Goal: Information Seeking & Learning: Compare options

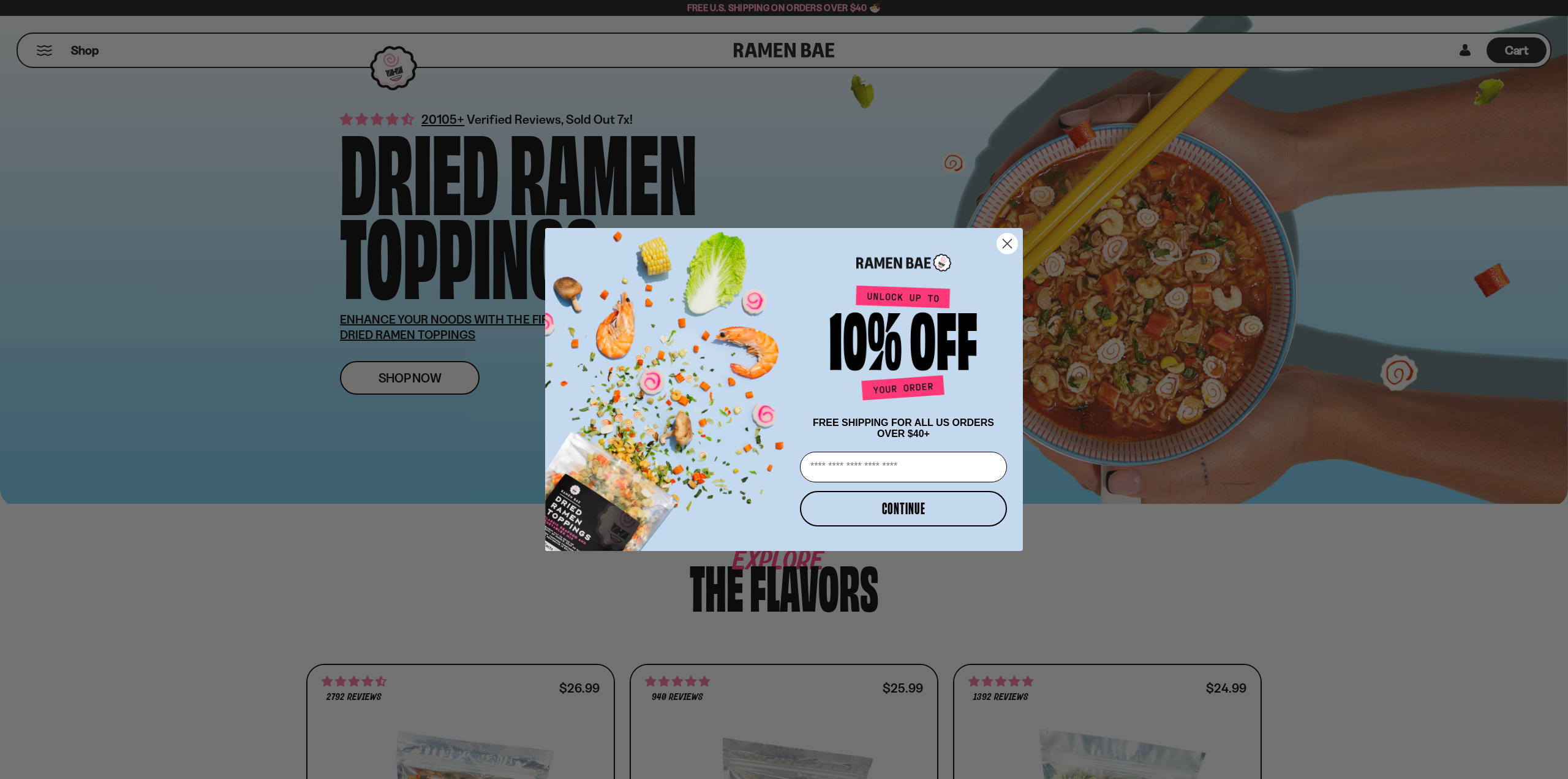
click at [1005, 240] on icon "Close dialog" at bounding box center [1008, 244] width 9 height 9
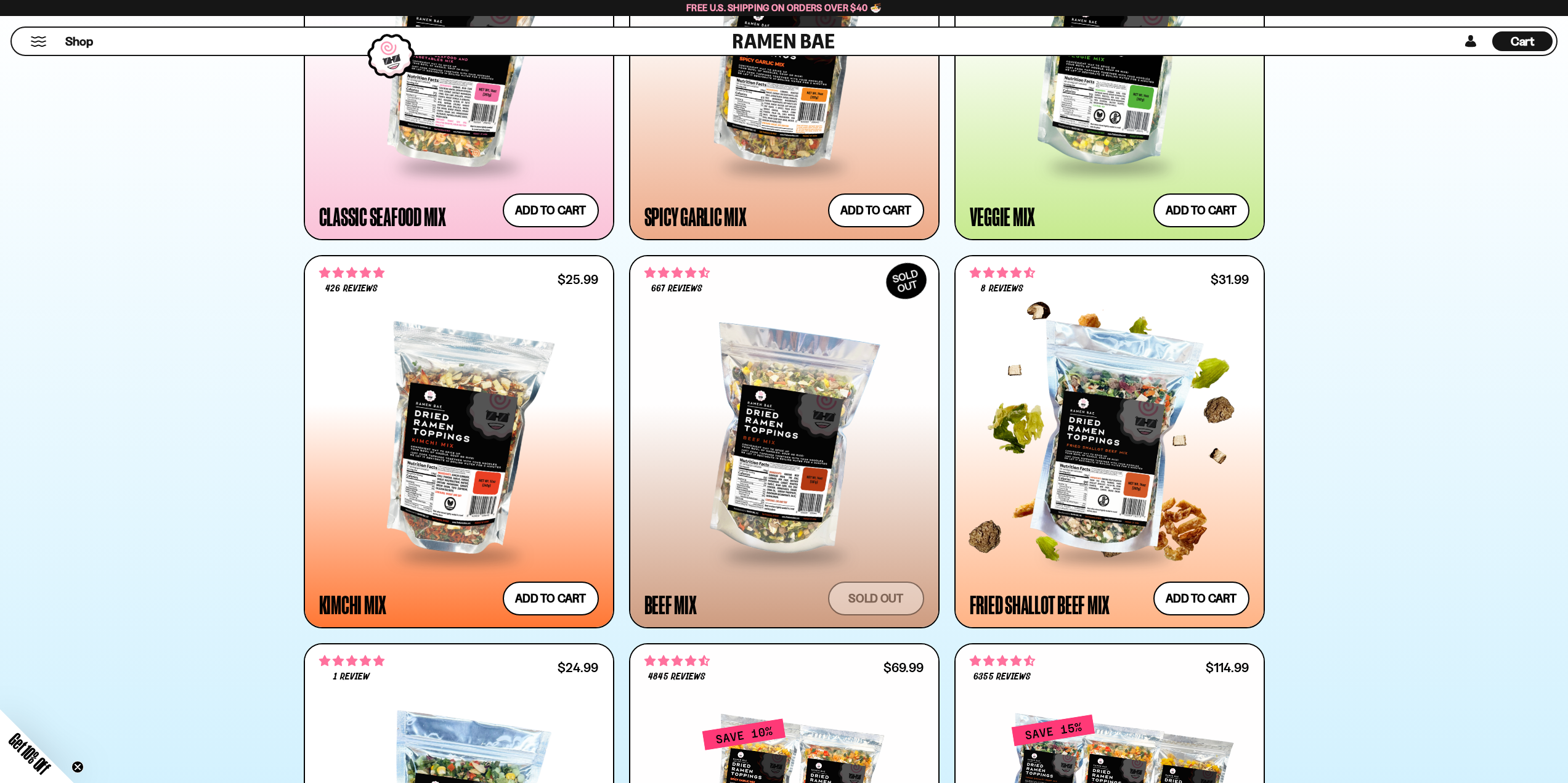
scroll to position [739, 0]
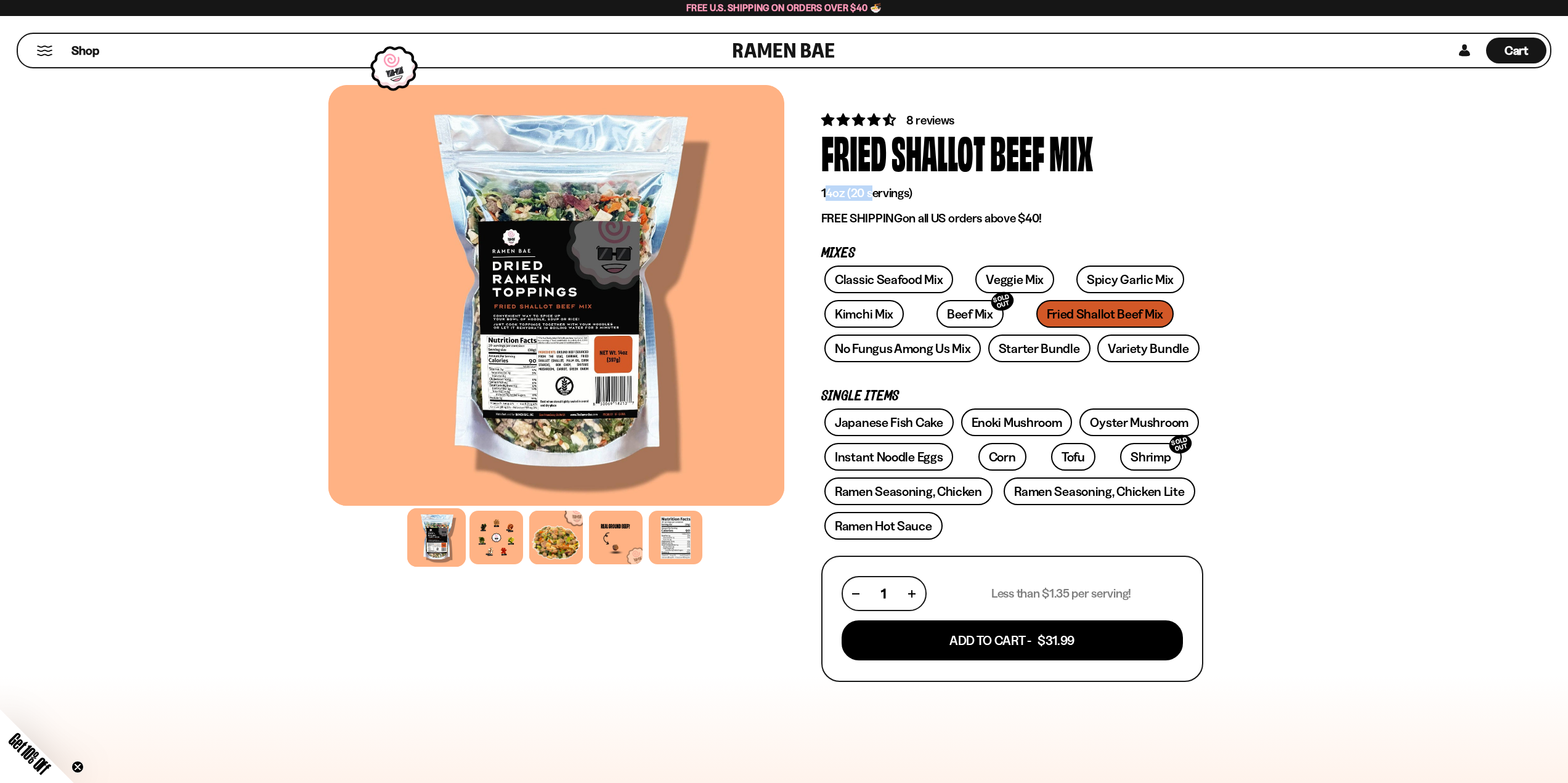
drag, startPoint x: 824, startPoint y: 191, endPoint x: 869, endPoint y: 189, distance: 45.0
click at [869, 189] on p "14oz (20 servings)" at bounding box center [1012, 193] width 382 height 15
click at [854, 191] on p "14oz (20 servings)" at bounding box center [1012, 193] width 382 height 15
drag, startPoint x: 850, startPoint y: 196, endPoint x: 922, endPoint y: 194, distance: 72.0
click at [922, 194] on p "14oz (20 servings)" at bounding box center [1012, 193] width 382 height 15
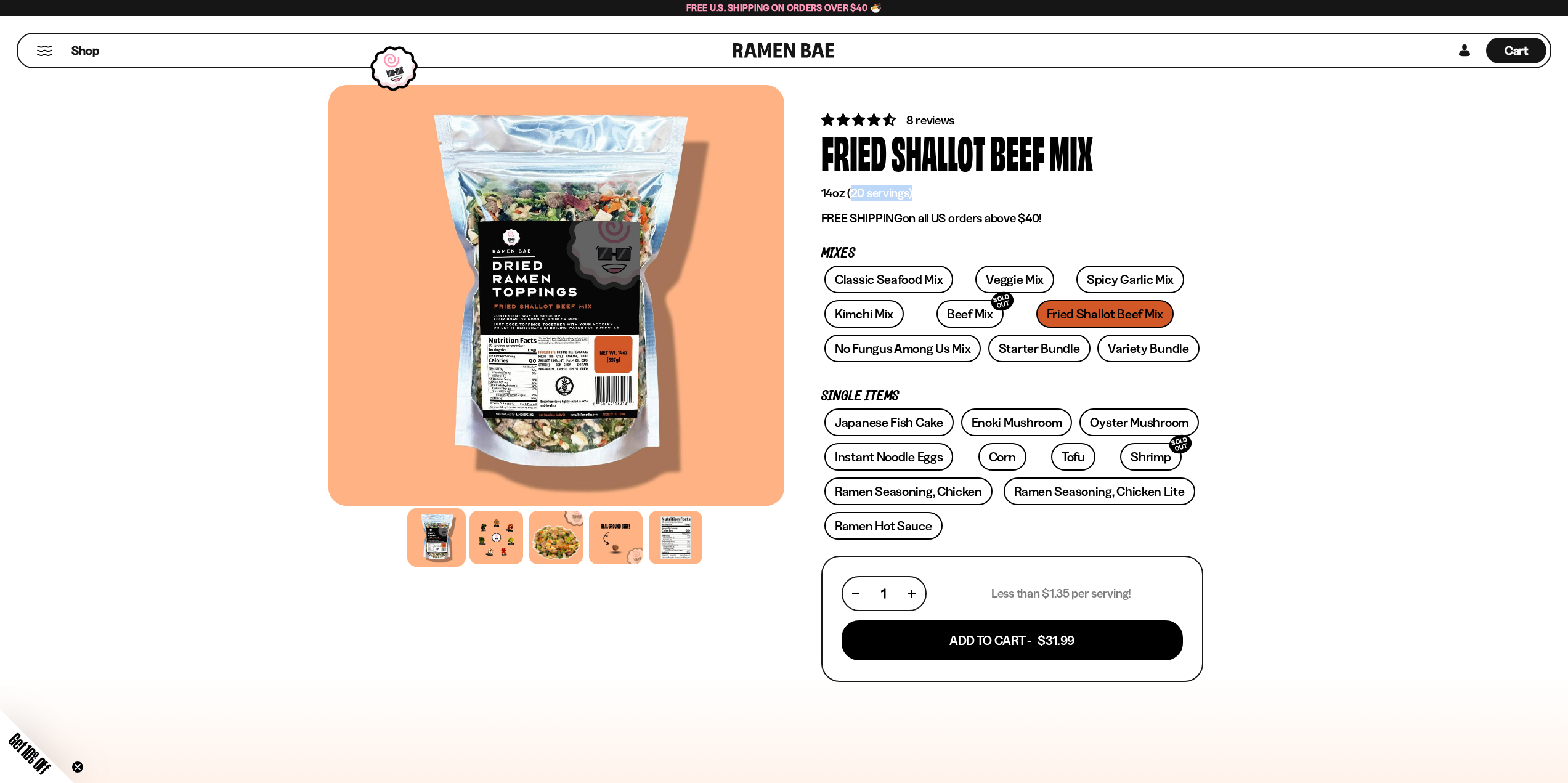
click at [922, 194] on p "14oz (20 servings)" at bounding box center [1012, 193] width 382 height 15
drag, startPoint x: 1023, startPoint y: 583, endPoint x: 1084, endPoint y: 578, distance: 61.2
click at [1084, 578] on div "1 Less than $1.35 per serving!" at bounding box center [1012, 593] width 341 height 35
click at [1098, 575] on form "1 Less than $1.35 per serving! Add To Cart - $31.99" at bounding box center [1012, 618] width 382 height 126
drag, startPoint x: 1091, startPoint y: 591, endPoint x: 939, endPoint y: 584, distance: 152.2
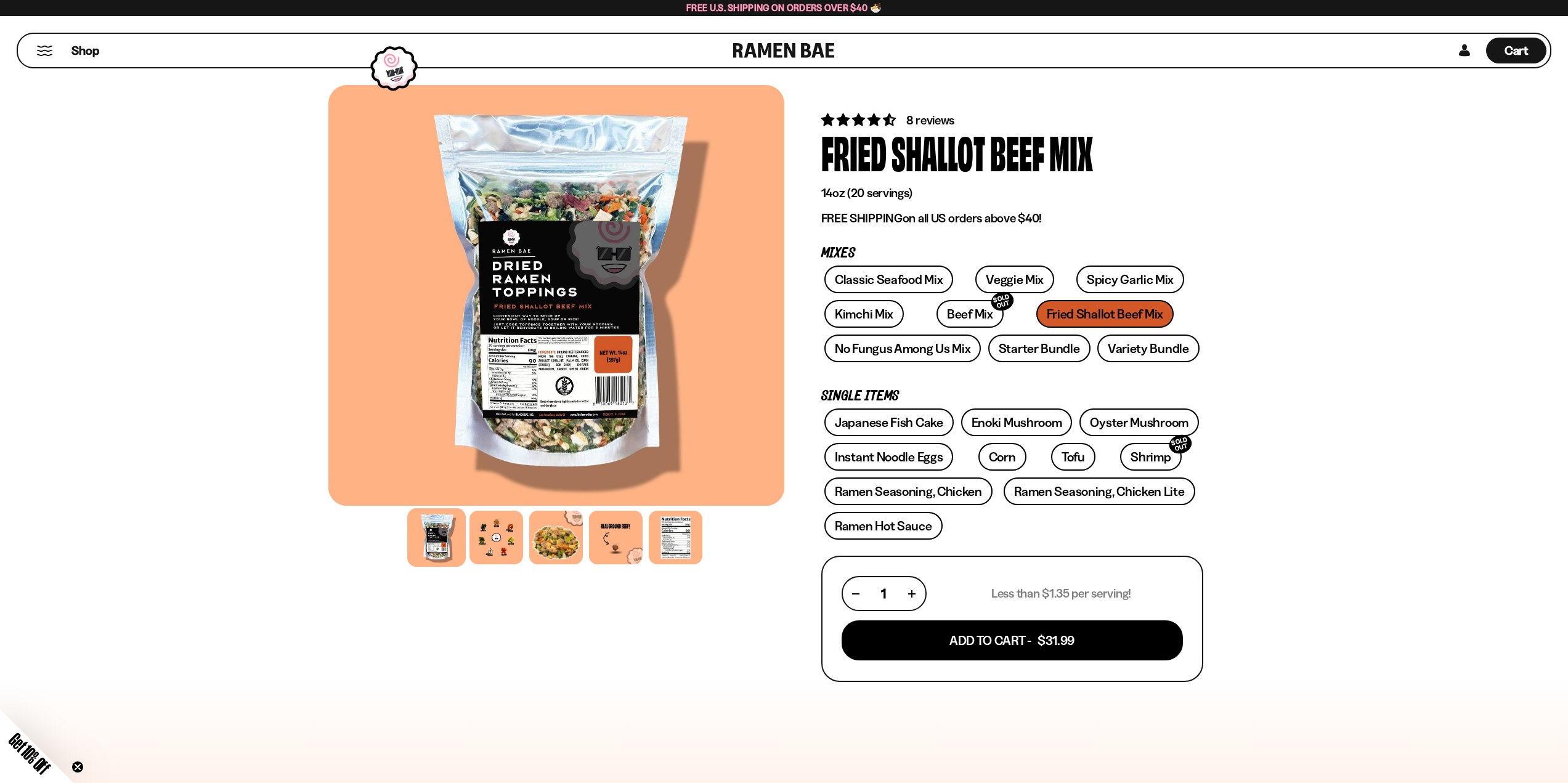
click at [939, 584] on div "1 Less than $1.35 per serving!" at bounding box center [1012, 593] width 341 height 35
click at [905, 276] on link "Classic Seafood Mix" at bounding box center [888, 279] width 129 height 28
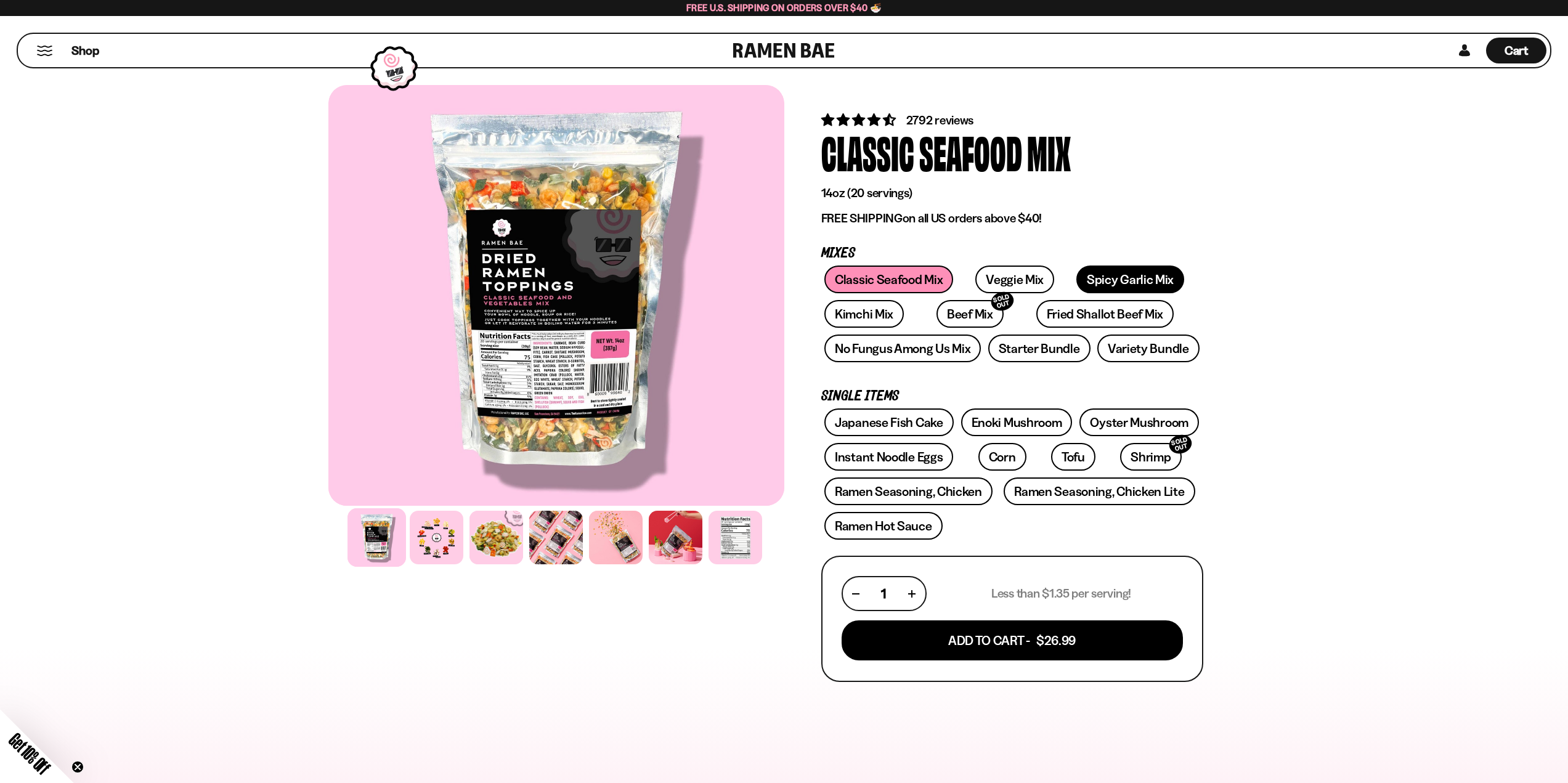
click at [1076, 272] on link "Spicy Garlic Mix" at bounding box center [1130, 279] width 108 height 28
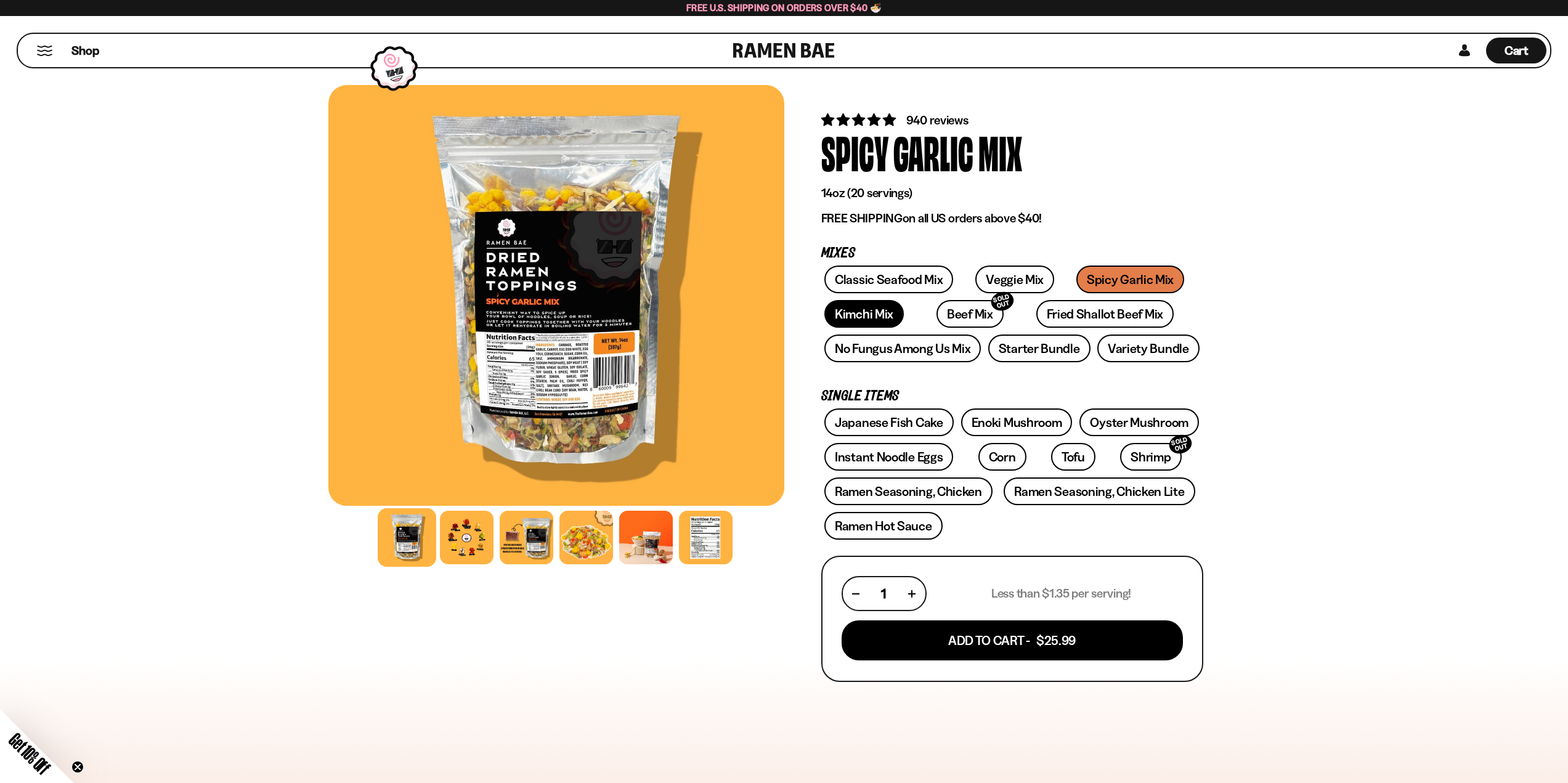
click at [865, 312] on link "Kimchi Mix" at bounding box center [864, 314] width 79 height 28
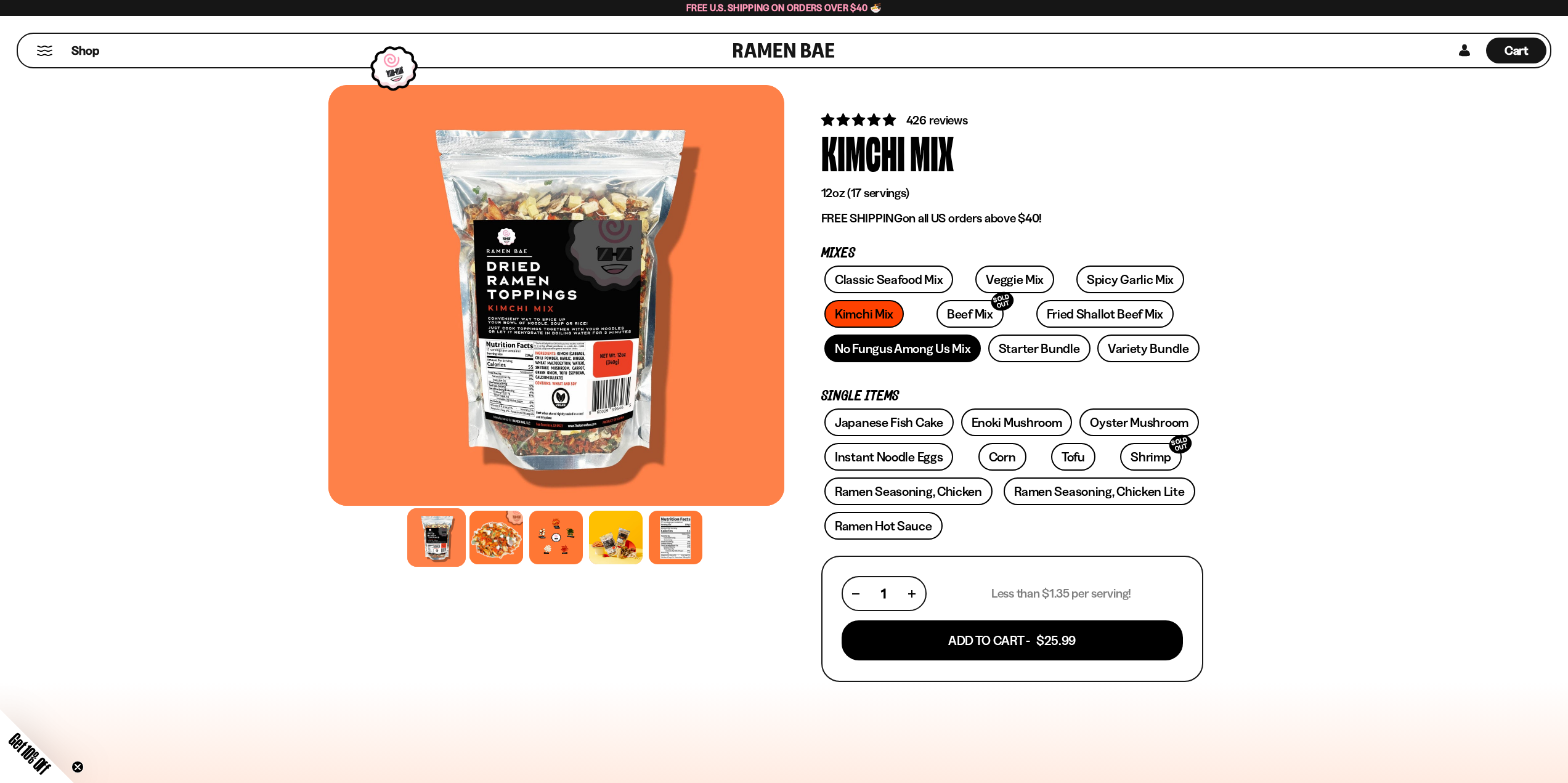
click at [923, 357] on link "No Fungus Among Us Mix" at bounding box center [902, 348] width 156 height 28
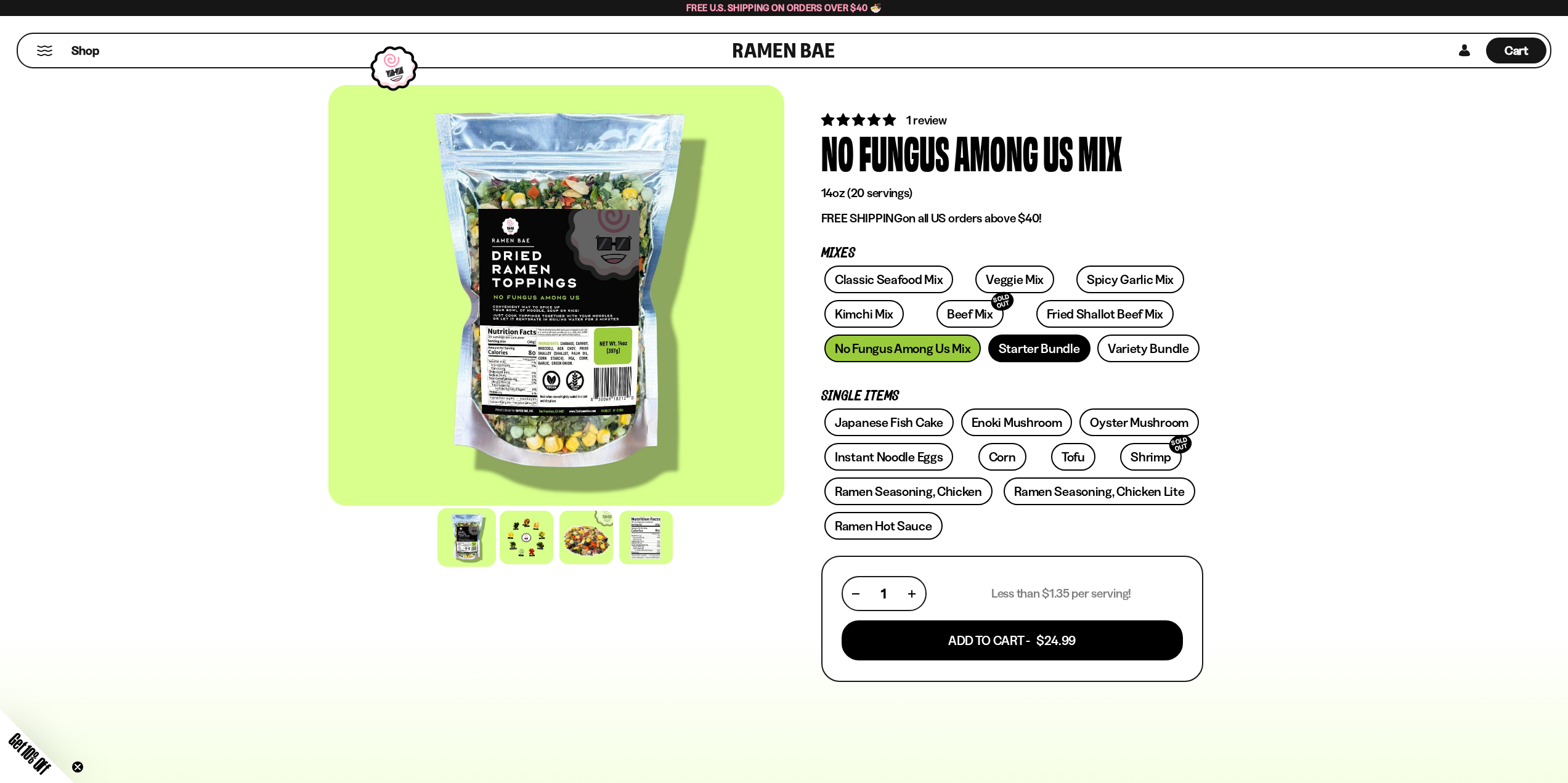
click at [1026, 338] on link "Starter Bundle" at bounding box center [1039, 348] width 102 height 28
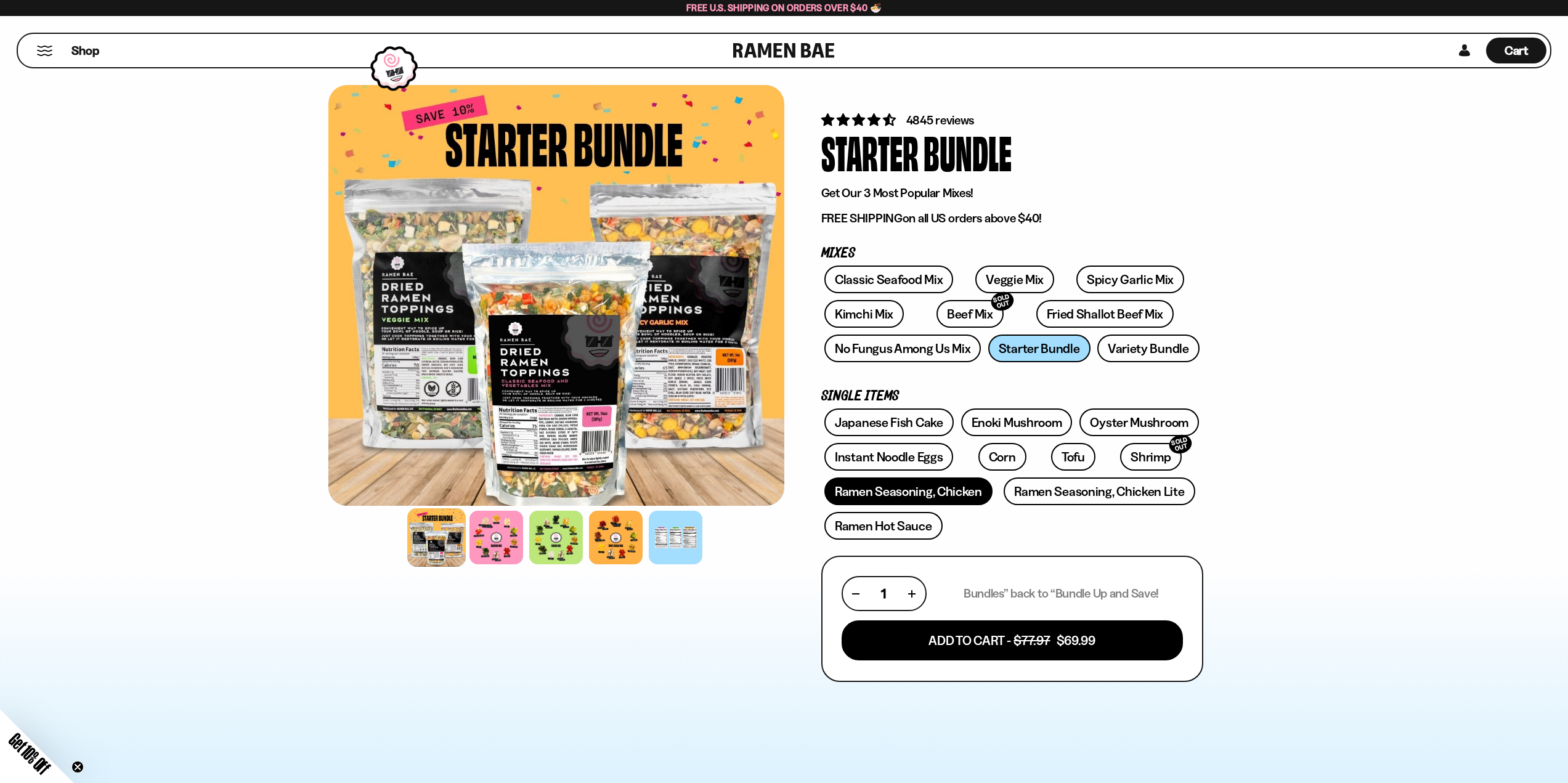
click at [966, 494] on link "Ramen Seasoning, Chicken" at bounding box center [908, 491] width 168 height 28
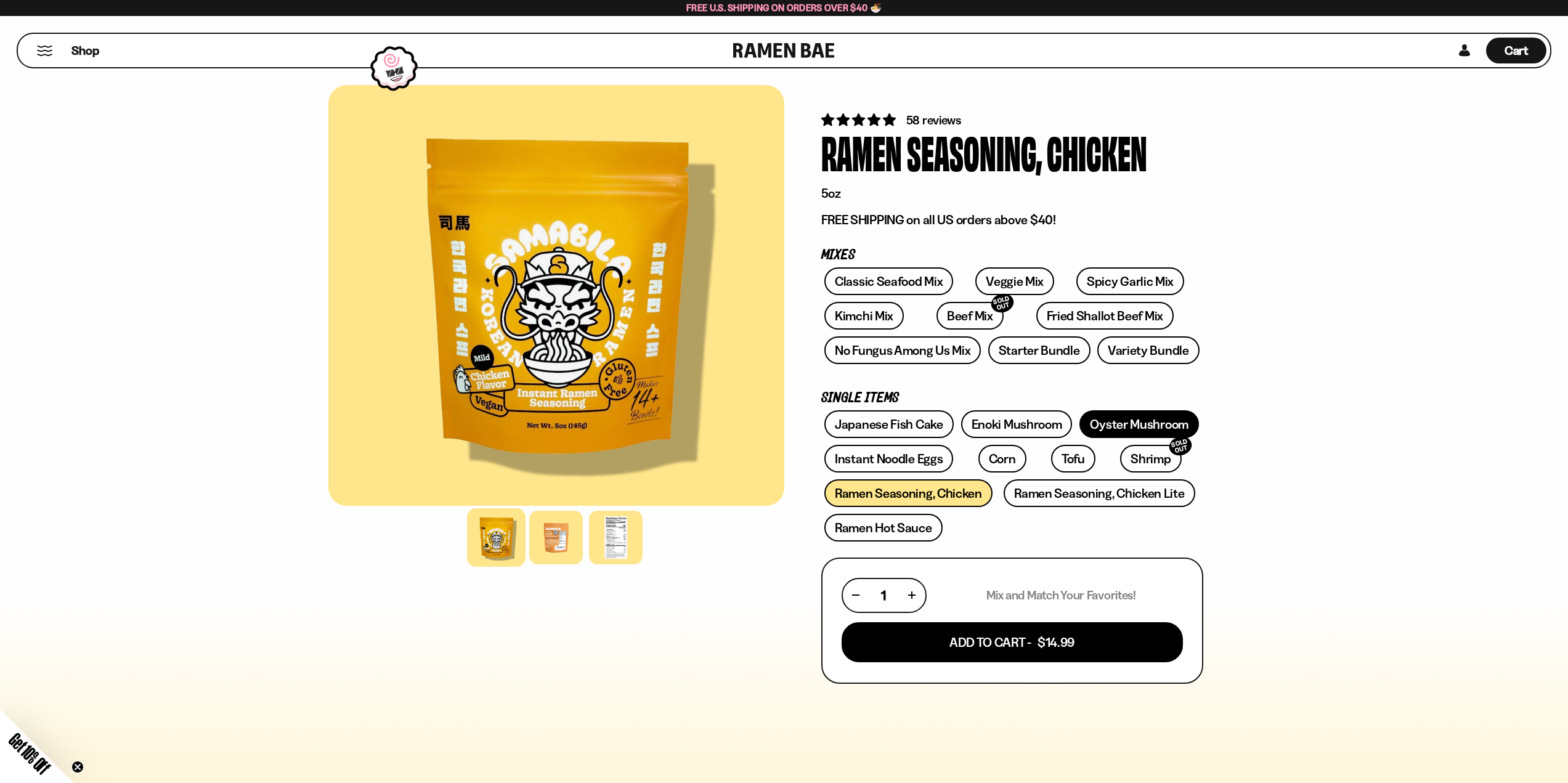
click at [1128, 427] on link "Oyster Mushroom" at bounding box center [1139, 424] width 119 height 28
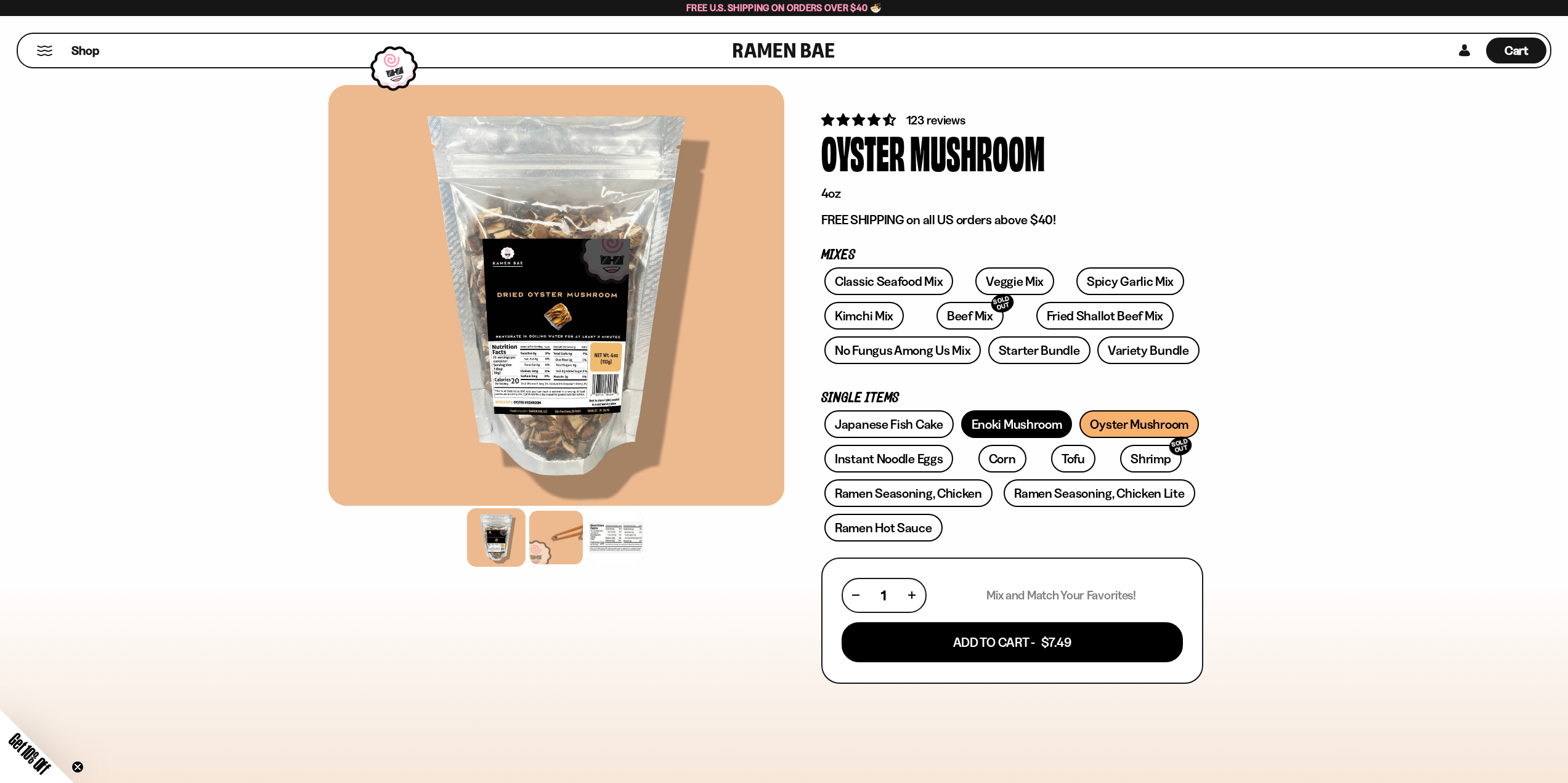
click at [1028, 427] on link "Enoki Mushroom" at bounding box center [1016, 424] width 112 height 28
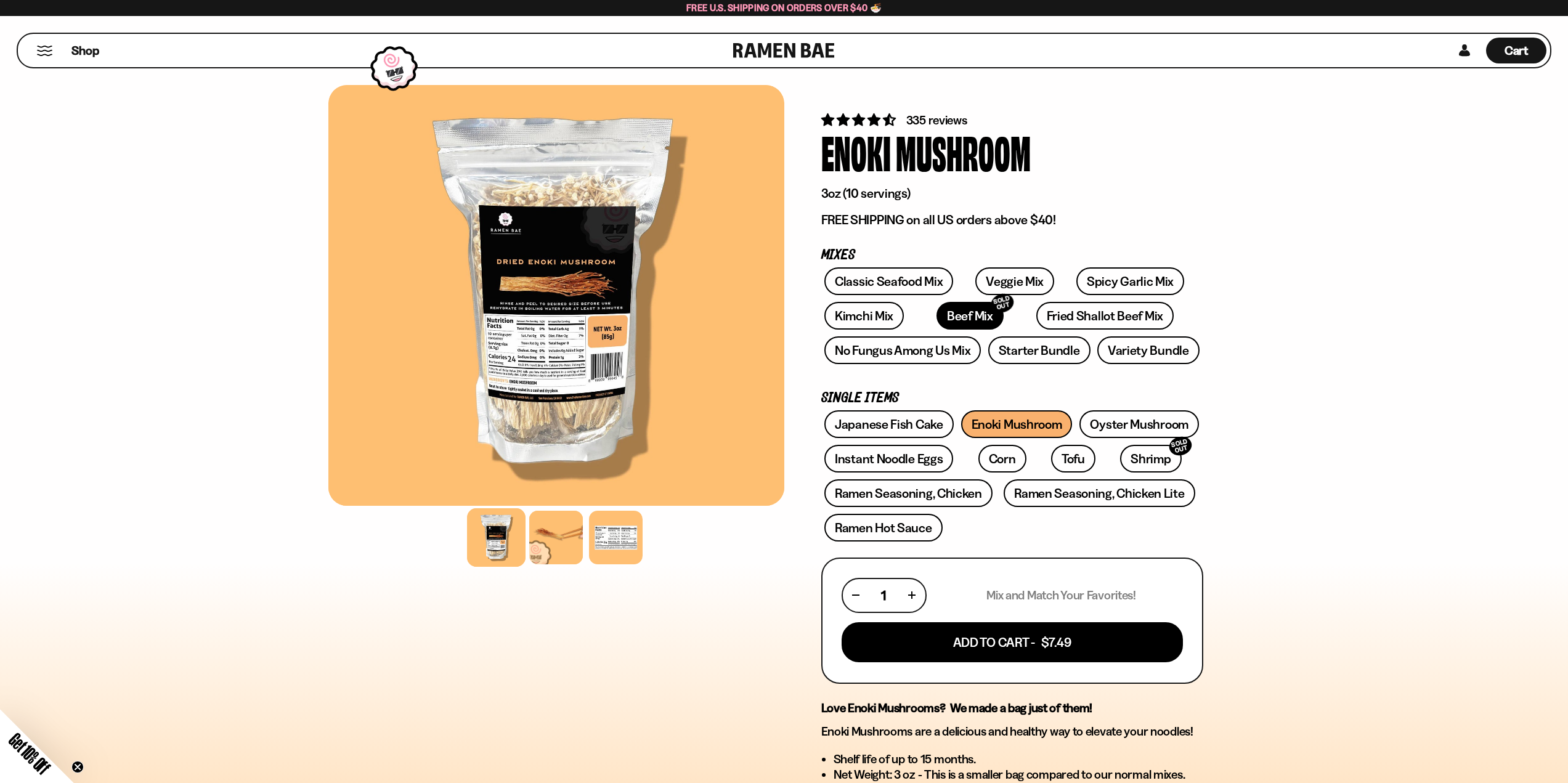
click at [961, 316] on link "Beef Mix SOLD OUT" at bounding box center [969, 315] width 67 height 28
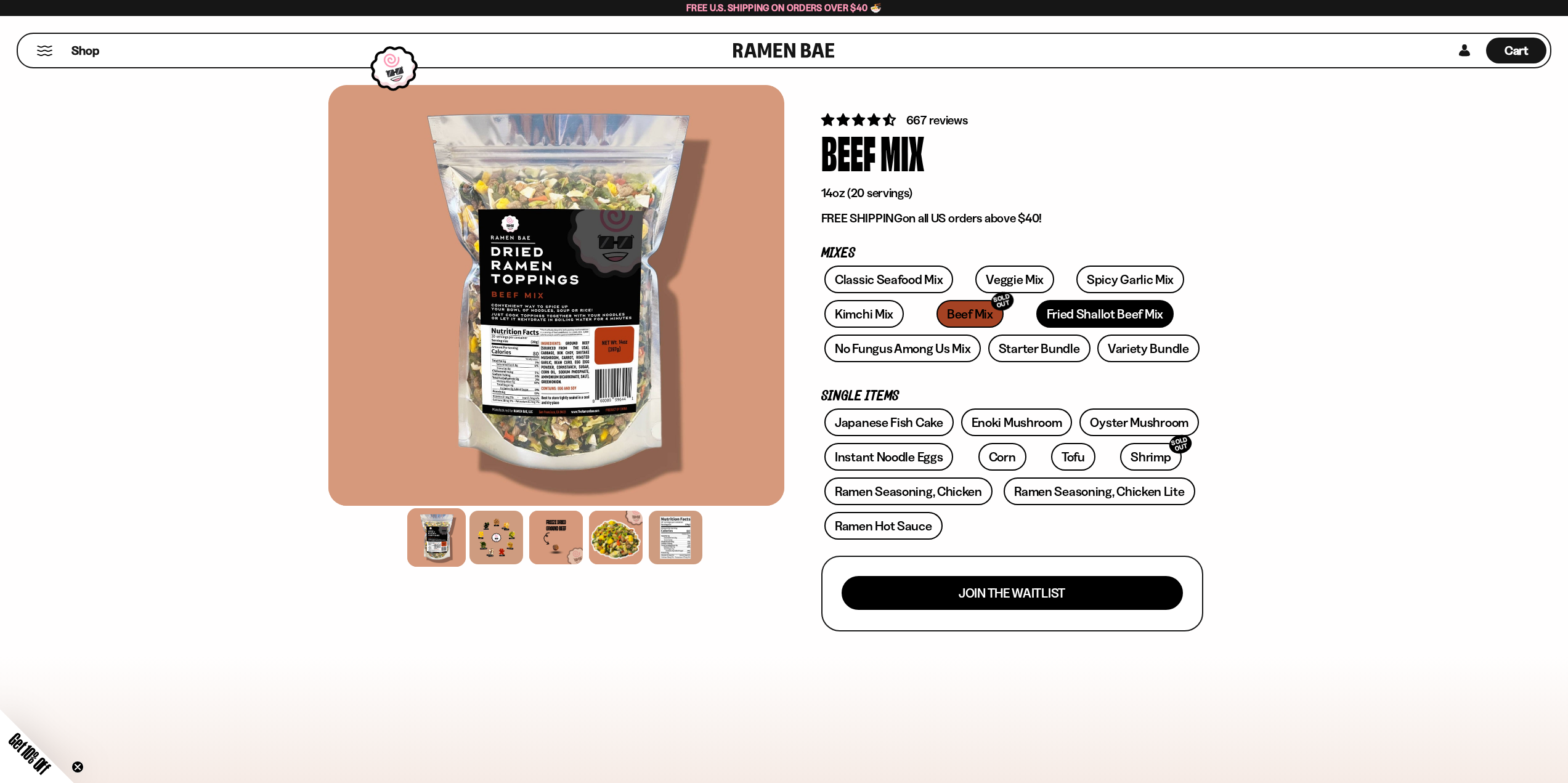
click at [1062, 320] on link "Fried Shallot Beef Mix" at bounding box center [1105, 314] width 137 height 28
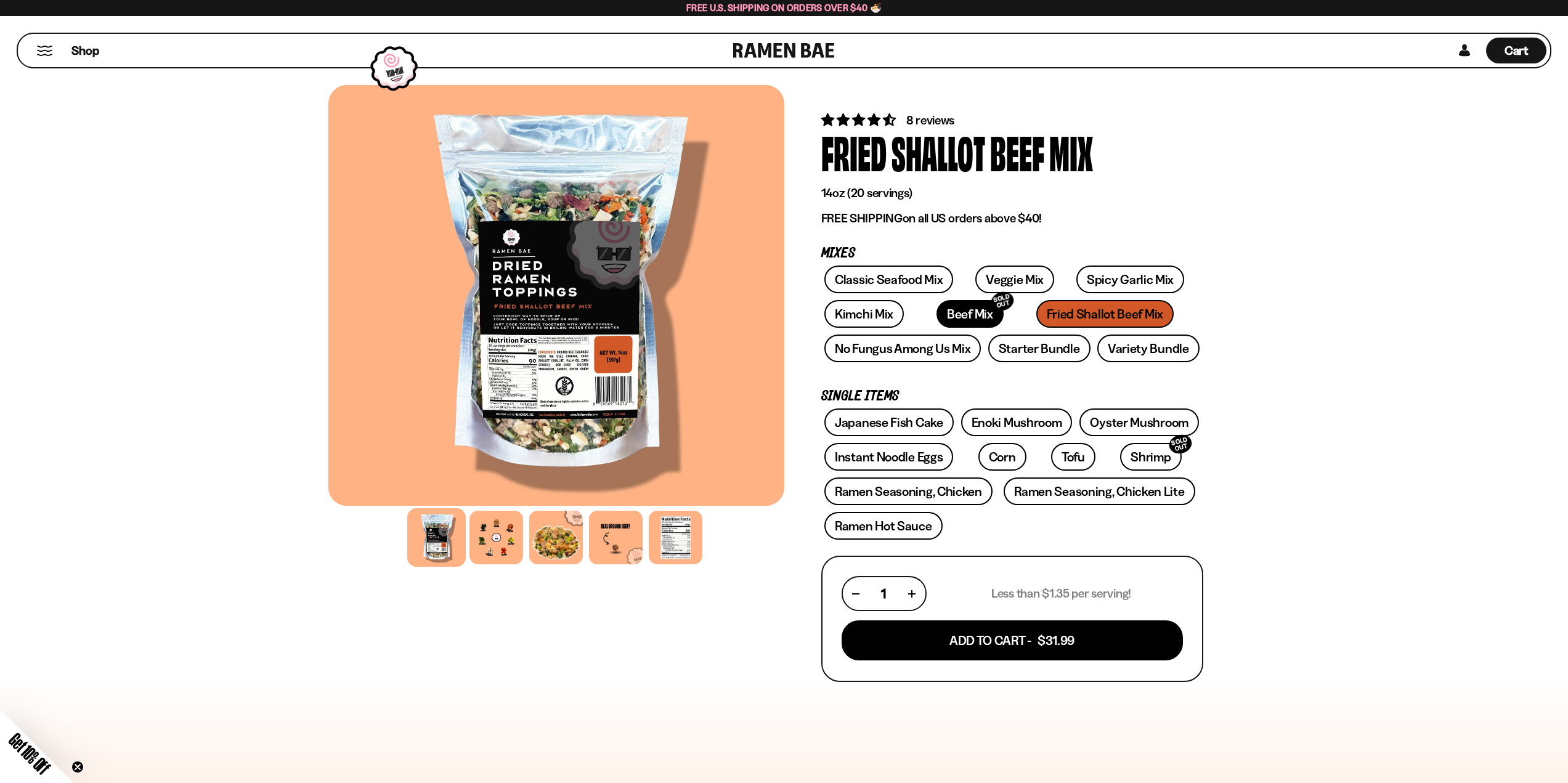
click at [956, 307] on link "Beef Mix SOLD OUT" at bounding box center [969, 314] width 67 height 28
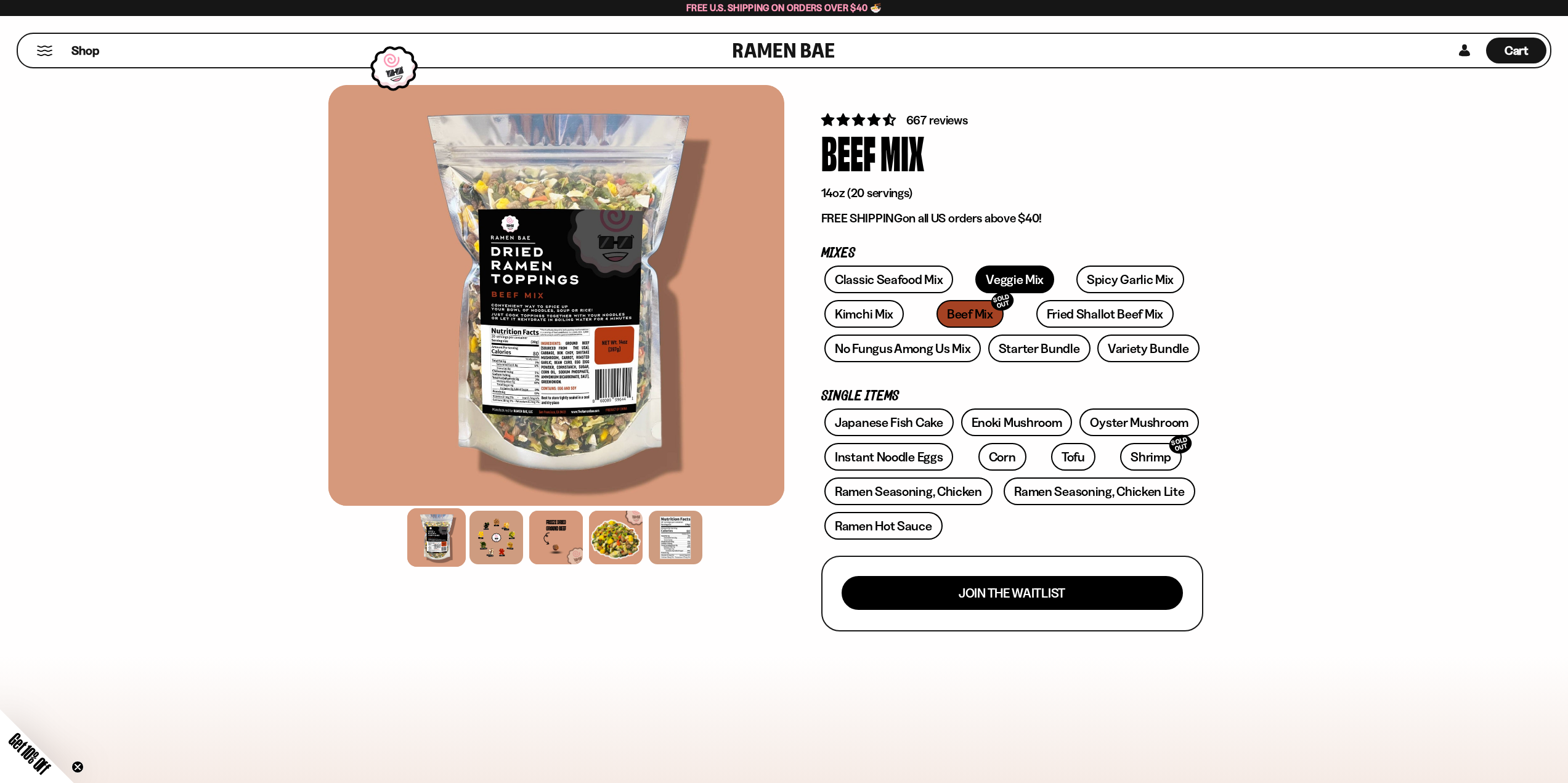
click at [1017, 284] on link "Veggie Mix" at bounding box center [1015, 279] width 79 height 28
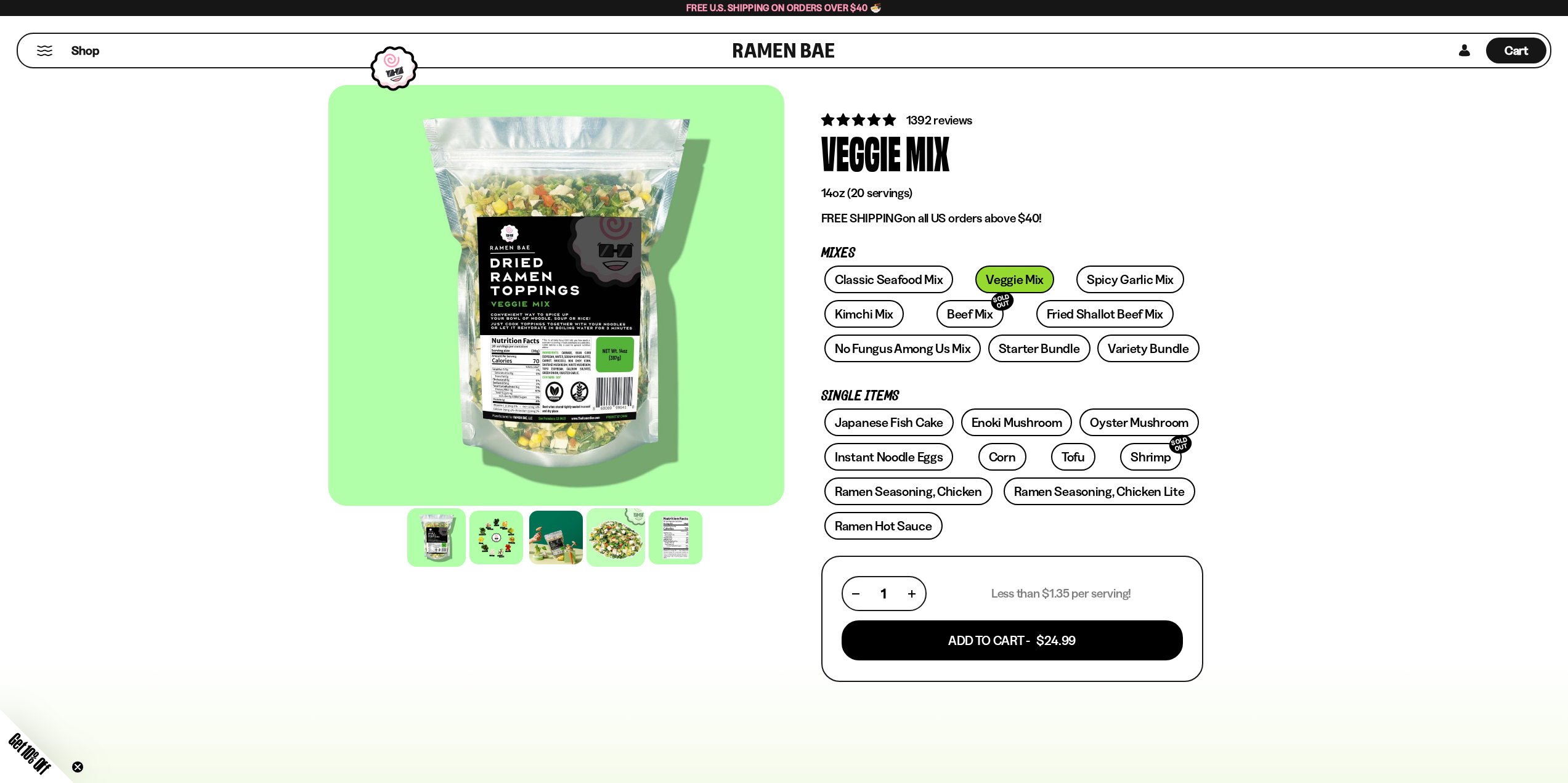
click at [621, 551] on div at bounding box center [615, 537] width 58 height 58
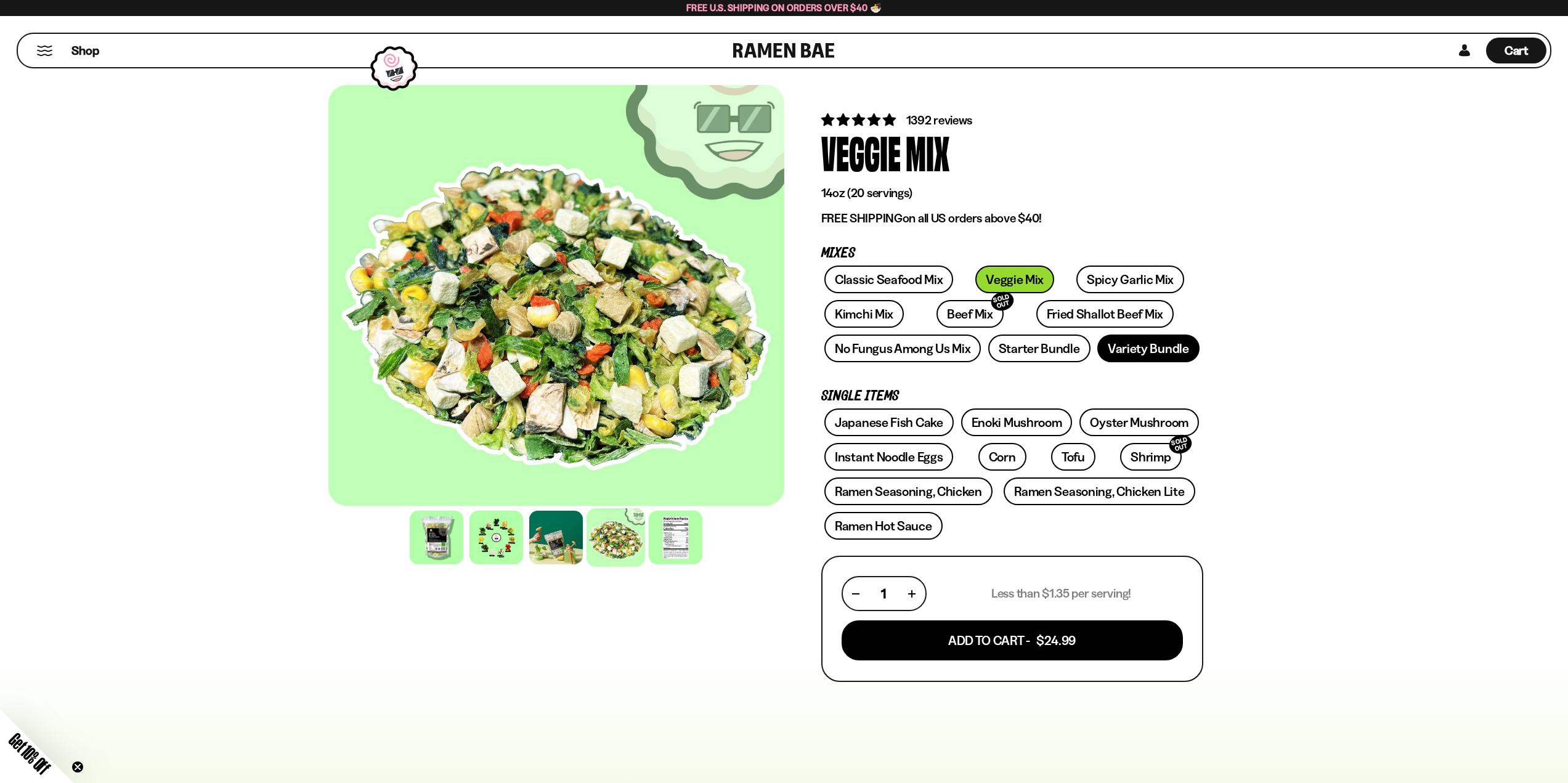
click at [1111, 348] on link "Variety Bundle" at bounding box center [1148, 348] width 102 height 28
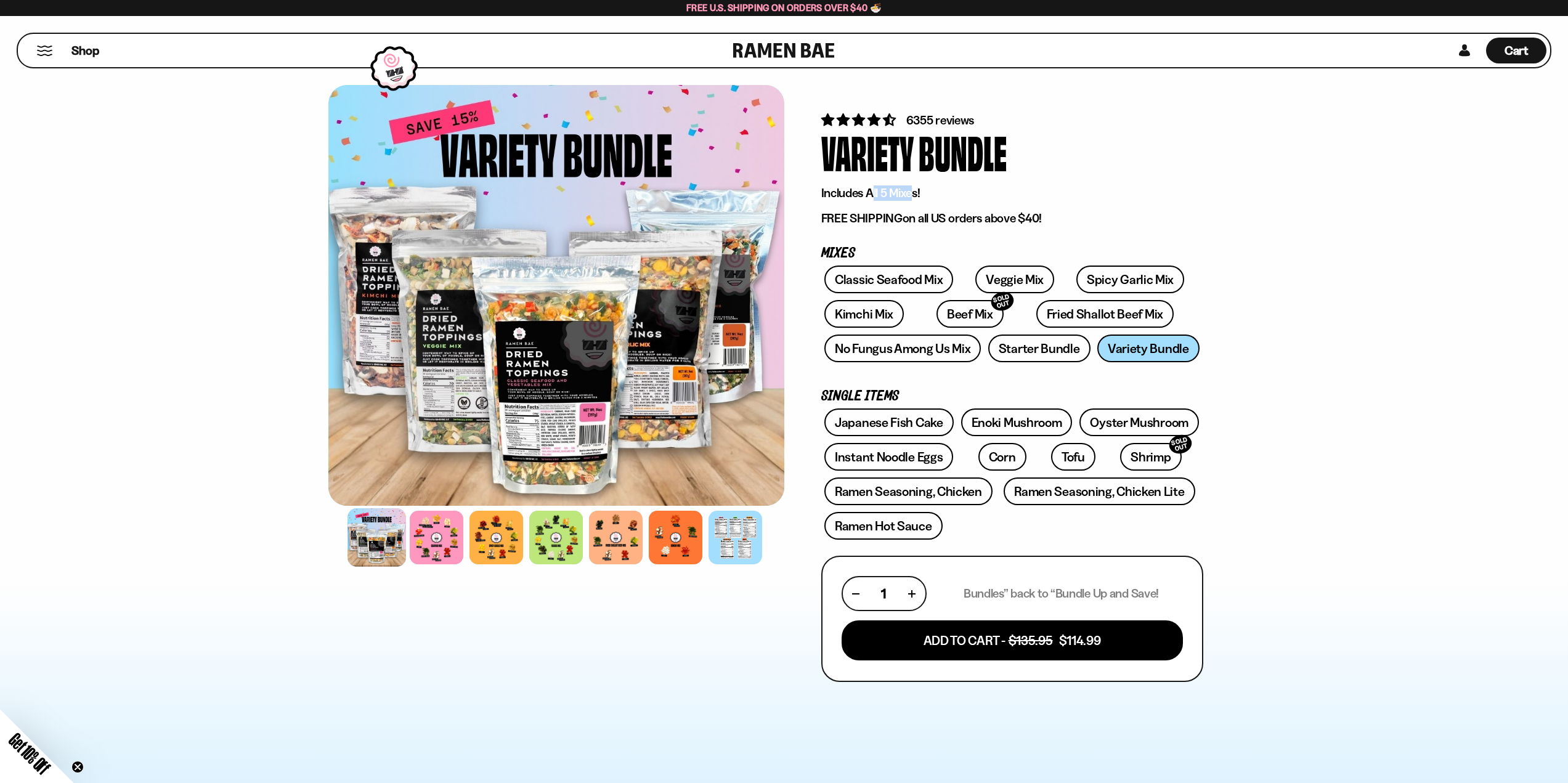
drag, startPoint x: 915, startPoint y: 194, endPoint x: 871, endPoint y: 191, distance: 44.1
click at [871, 191] on p "Includes All 5 Mixes!" at bounding box center [1012, 193] width 382 height 15
click at [872, 186] on p "Includes All 5 Mixes!" at bounding box center [1012, 193] width 382 height 15
